Goal: Task Accomplishment & Management: Use online tool/utility

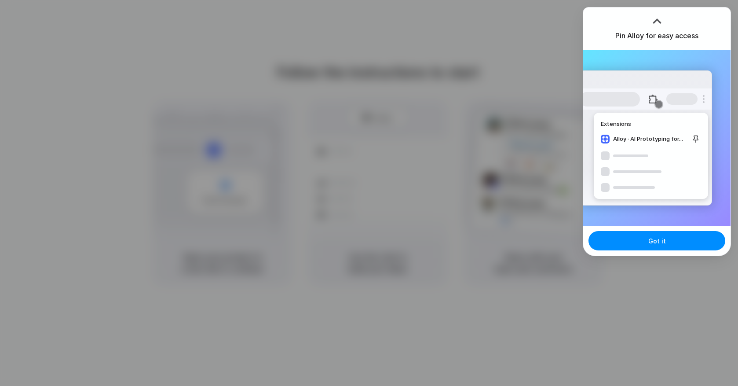
click at [647, 255] on div "Got it" at bounding box center [657, 241] width 147 height 30
click at [652, 240] on span "Got it" at bounding box center [658, 240] width 18 height 9
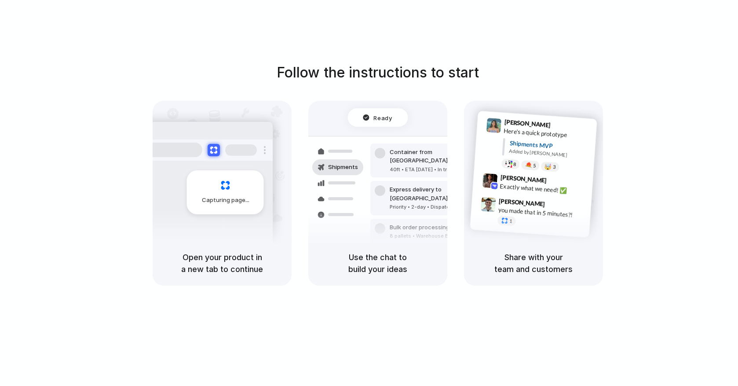
click at [369, 193] on div at bounding box center [369, 193] width 0 height 0
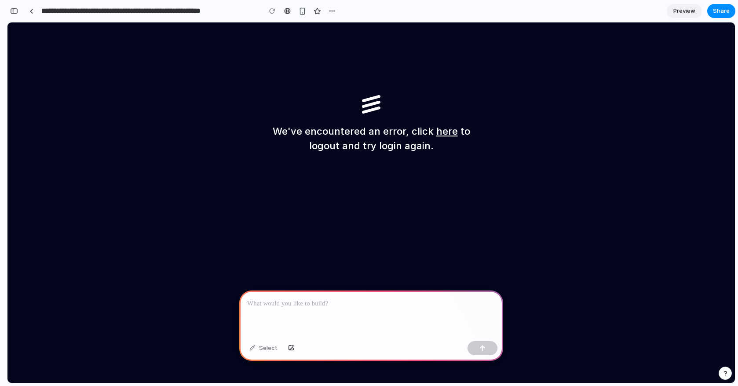
click at [443, 132] on link "here" at bounding box center [448, 130] width 22 height 11
click at [36, 138] on span "Zone&Co" at bounding box center [21, 141] width 28 height 7
click at [34, 177] on span "Analytics" at bounding box center [20, 180] width 27 height 7
click at [36, 138] on span "Zone&Co" at bounding box center [21, 141] width 28 height 7
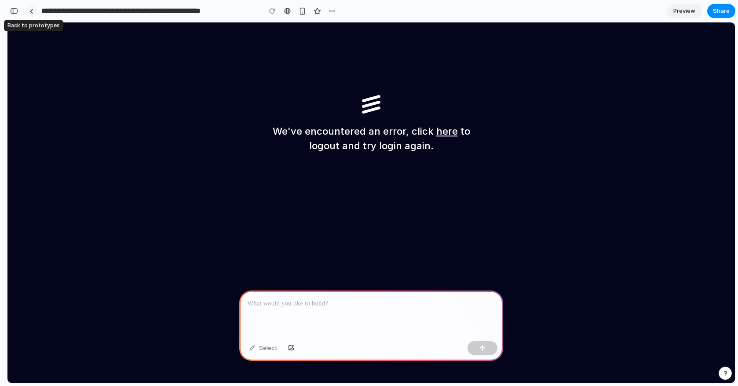
click at [30, 11] on div at bounding box center [31, 11] width 4 height 5
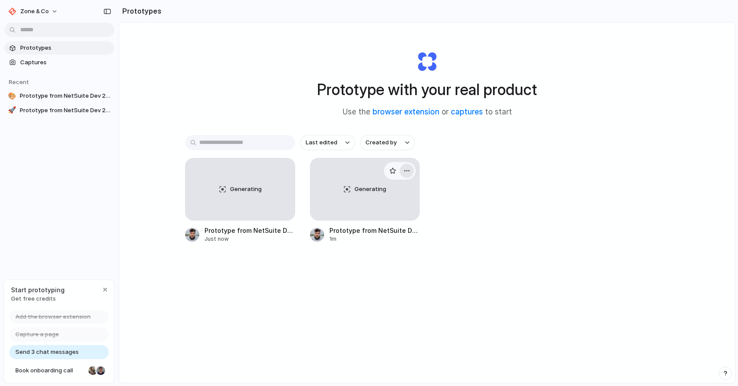
click at [408, 172] on div "button" at bounding box center [407, 170] width 7 height 7
click at [379, 233] on span "Delete" at bounding box center [373, 233] width 18 height 9
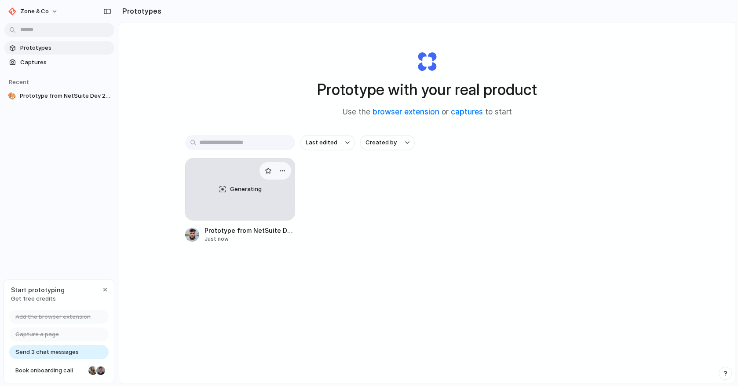
click at [235, 189] on span "Generating" at bounding box center [246, 189] width 32 height 9
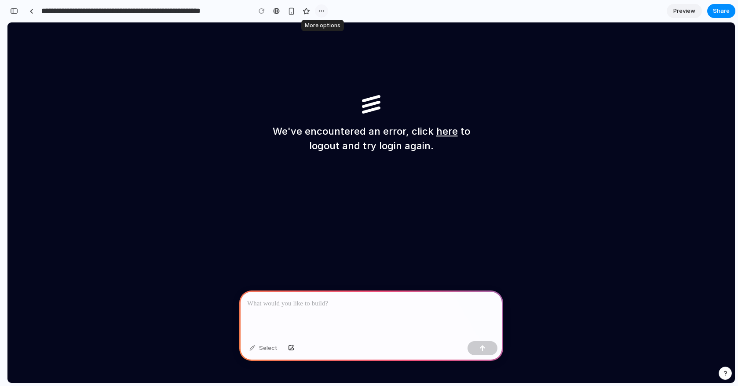
click at [321, 9] on div "button" at bounding box center [321, 10] width 7 height 7
click at [339, 45] on span "Delete" at bounding box center [339, 44] width 18 height 9
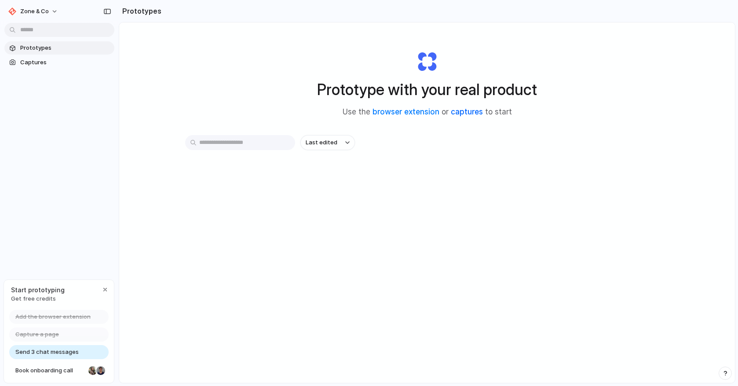
click at [462, 114] on link "captures" at bounding box center [467, 111] width 32 height 9
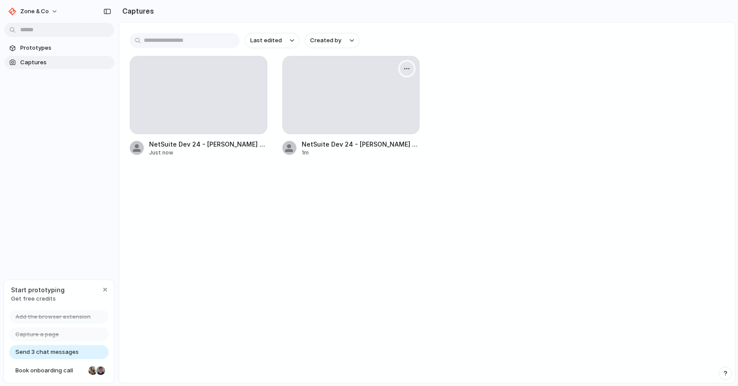
click at [406, 70] on div "button" at bounding box center [407, 68] width 7 height 7
click at [374, 145] on li "Delete" at bounding box center [377, 145] width 69 height 14
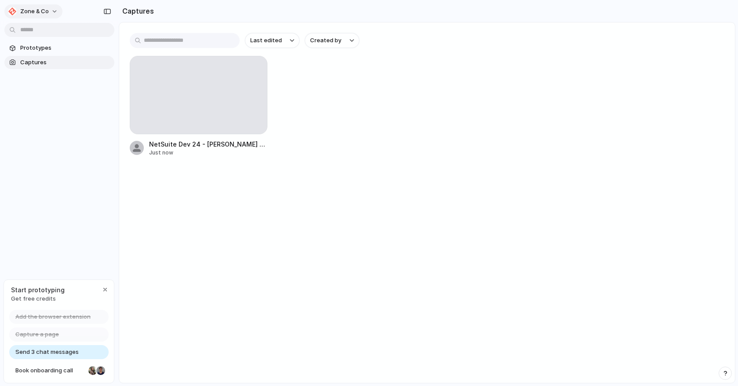
click at [59, 10] on button "Zone & Co" at bounding box center [33, 11] width 58 height 14
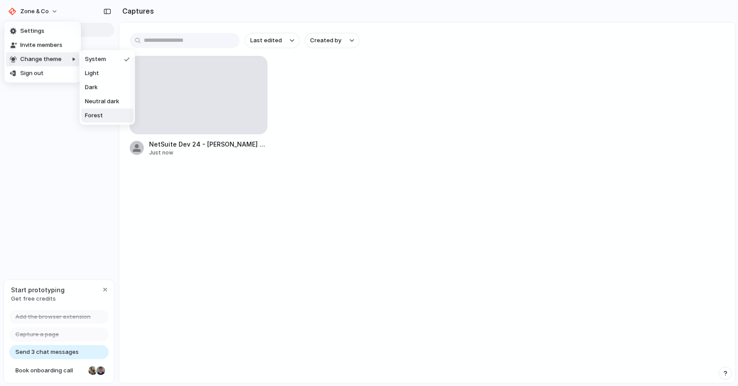
click at [221, 242] on div "Settings Invite members Change theme Sign out" at bounding box center [369, 193] width 738 height 386
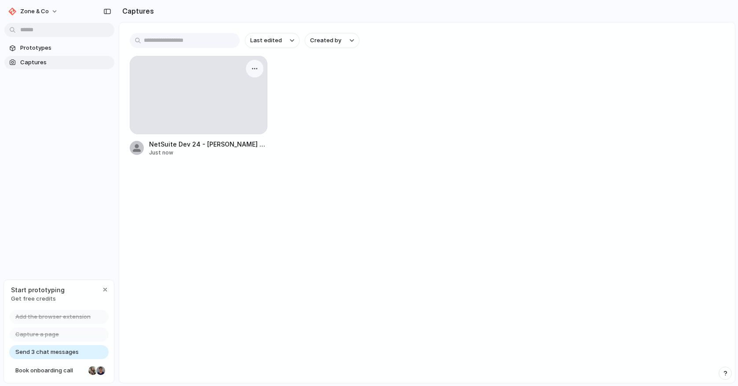
click at [211, 95] on div at bounding box center [198, 94] width 137 height 77
click at [253, 68] on div "button" at bounding box center [254, 68] width 7 height 7
click at [225, 144] on li "Delete" at bounding box center [225, 145] width 69 height 14
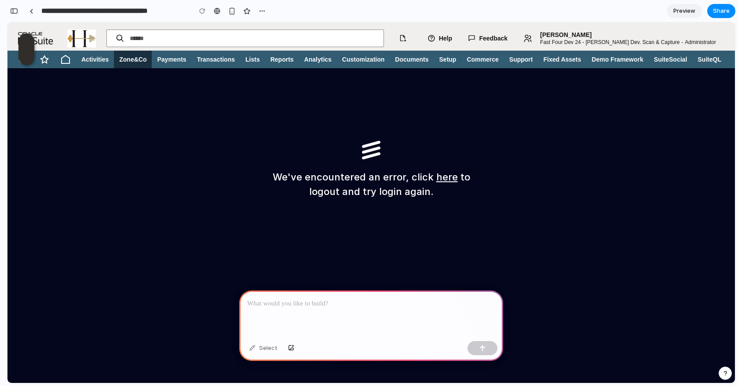
click at [723, 373] on div "button" at bounding box center [726, 373] width 6 height 6
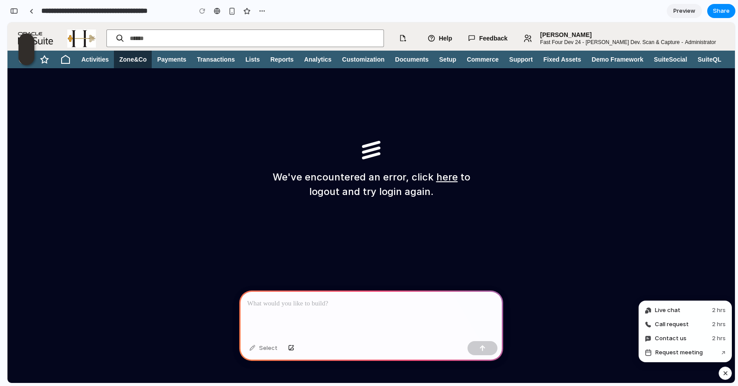
click at [723, 373] on div "button" at bounding box center [725, 373] width 7 height 11
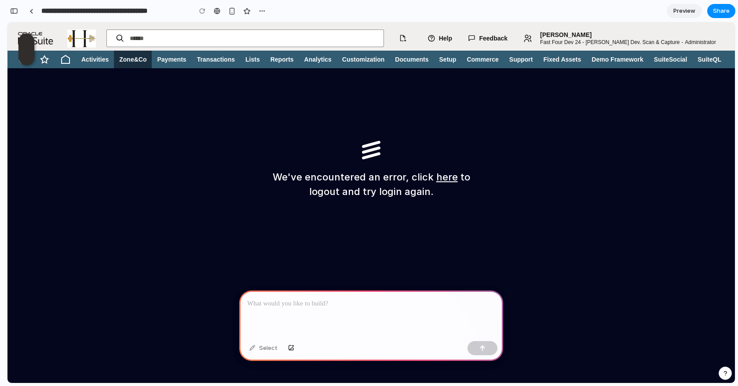
click at [291, 305] on p at bounding box center [371, 303] width 248 height 11
click at [293, 348] on button "button" at bounding box center [291, 348] width 15 height 14
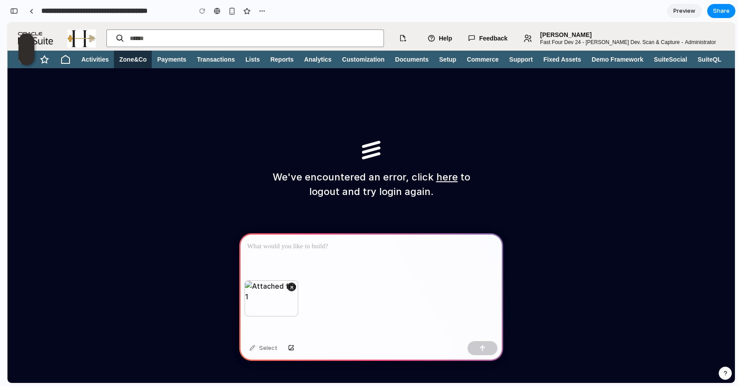
click at [311, 245] on p at bounding box center [371, 246] width 248 height 11
click at [280, 246] on p "**********" at bounding box center [371, 246] width 248 height 11
click at [486, 344] on button "button" at bounding box center [483, 348] width 30 height 14
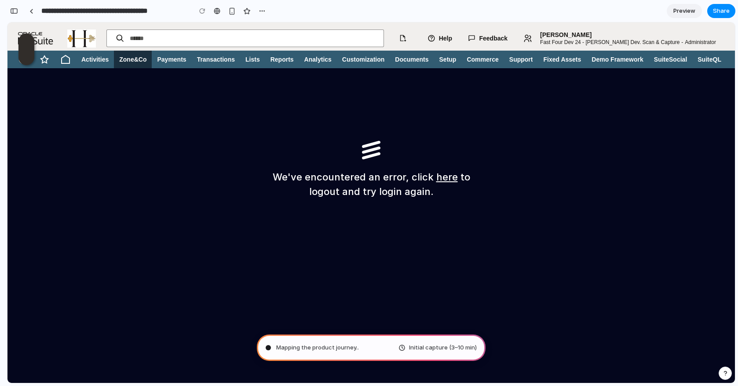
type input "**********"
